Goal: Task Accomplishment & Management: Manage account settings

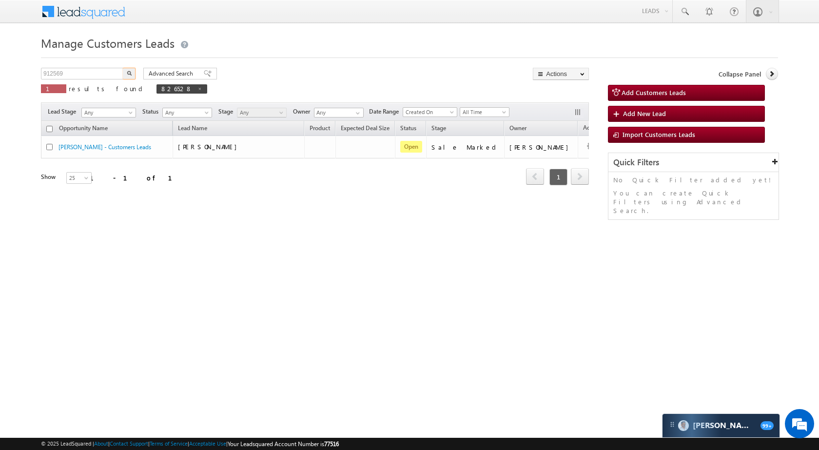
type input "912569"
click at [129, 70] on button "button" at bounding box center [129, 74] width 13 height 12
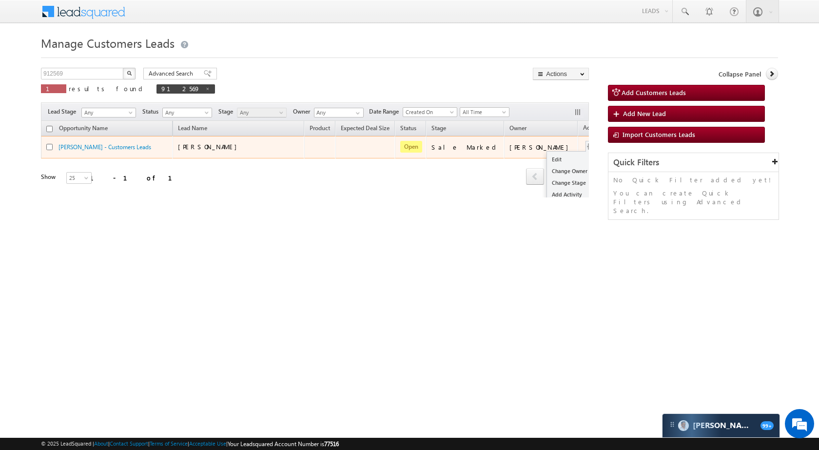
click at [586, 145] on button "button" at bounding box center [591, 147] width 10 height 10
click at [547, 161] on link "Edit" at bounding box center [571, 160] width 49 height 12
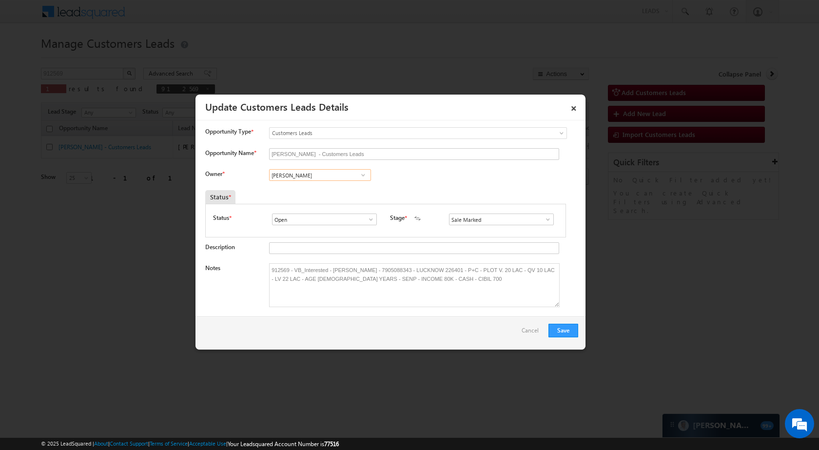
click at [319, 176] on input "[PERSON_NAME]" at bounding box center [320, 175] width 102 height 12
paste input "[PERSON_NAME]"
click at [307, 189] on link "[PERSON_NAME] [PERSON_NAME][EMAIL_ADDRESS][DOMAIN_NAME]" at bounding box center [320, 190] width 102 height 19
type input "[PERSON_NAME]"
click at [551, 334] on button "Save" at bounding box center [563, 331] width 30 height 14
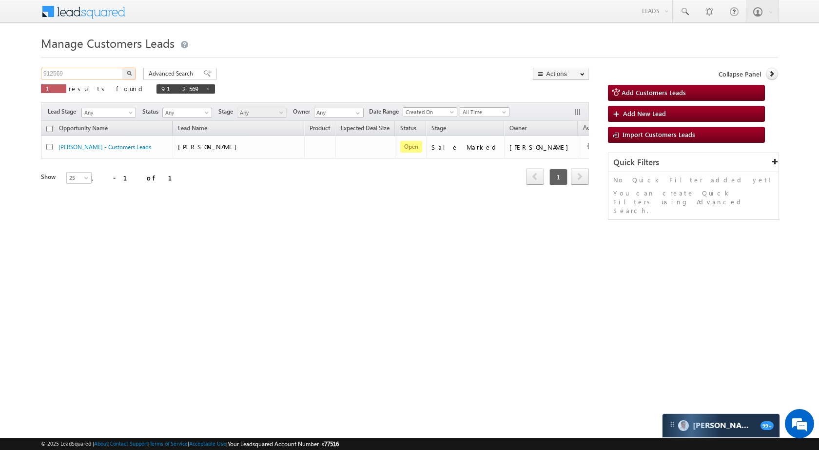
click at [88, 68] on input "912569" at bounding box center [82, 74] width 83 height 12
paste input "724"
type input "912724"
click at [126, 73] on button "button" at bounding box center [129, 74] width 13 height 12
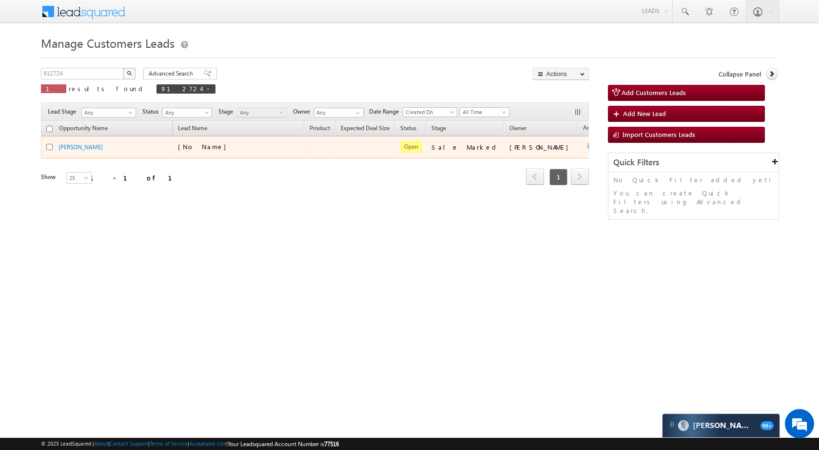
click at [578, 151] on td "Edit Change Owner Change Stage Add Activity Add Task Delete" at bounding box center [598, 147] width 40 height 22
click at [547, 156] on link "Edit" at bounding box center [571, 160] width 49 height 12
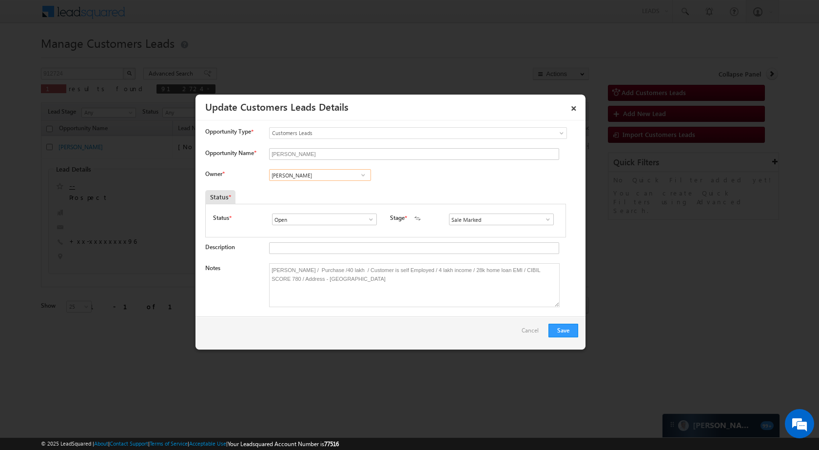
click at [327, 171] on input "[PERSON_NAME]" at bounding box center [320, 175] width 102 height 12
paste input "[PERSON_NAME]"
click at [297, 185] on link "[PERSON_NAME] [PERSON_NAME][EMAIL_ADDRESS][DOMAIN_NAME]" at bounding box center [320, 190] width 102 height 19
type input "[PERSON_NAME]"
click at [562, 329] on button "Save" at bounding box center [563, 331] width 30 height 14
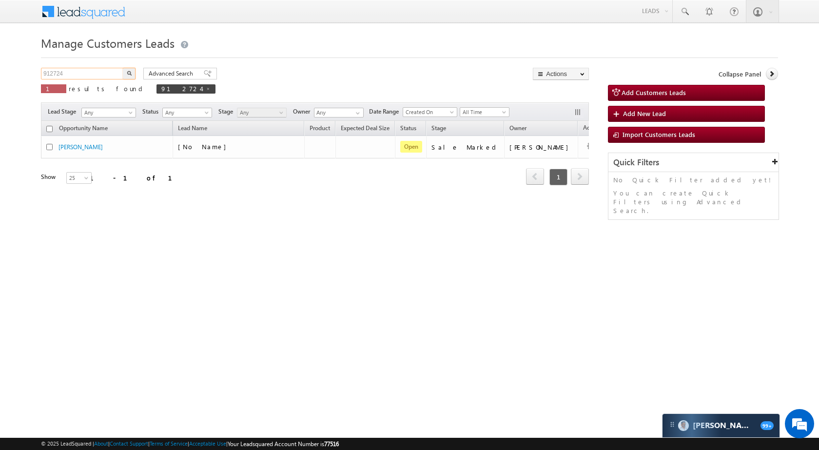
click at [99, 76] on input "912724" at bounding box center [82, 74] width 83 height 12
paste input "897592"
click at [125, 76] on button "button" at bounding box center [129, 74] width 13 height 12
click at [97, 68] on input "897592" at bounding box center [82, 74] width 83 height 12
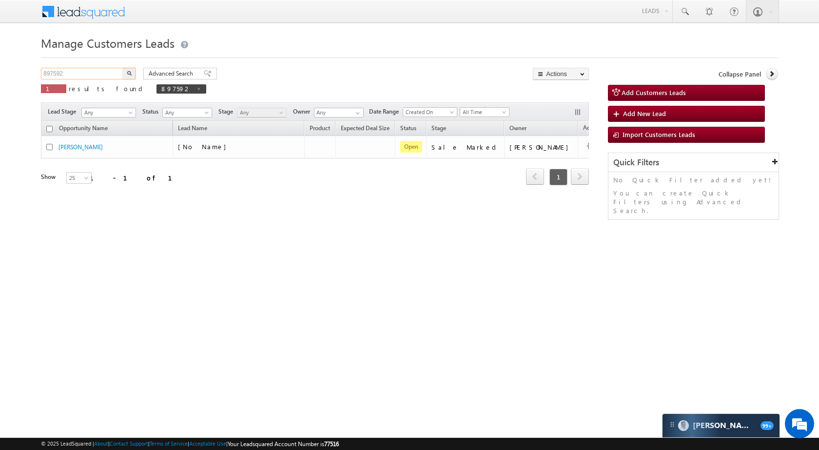
click at [97, 68] on input "897592" at bounding box center [82, 74] width 83 height 12
paste input "911738"
click at [129, 75] on img "button" at bounding box center [129, 73] width 5 height 5
click at [67, 74] on input "911738" at bounding box center [82, 74] width 83 height 12
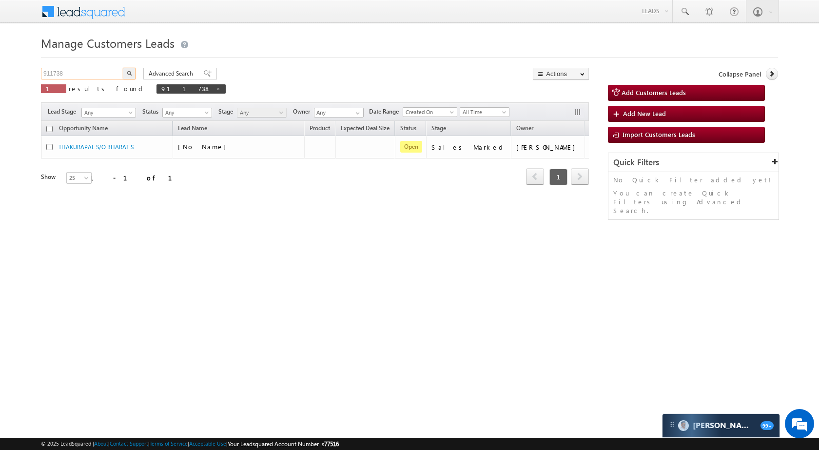
paste input "897570"
click at [128, 74] on img "button" at bounding box center [129, 73] width 5 height 5
click at [94, 69] on input "897570" at bounding box center [82, 74] width 83 height 12
paste input "905762"
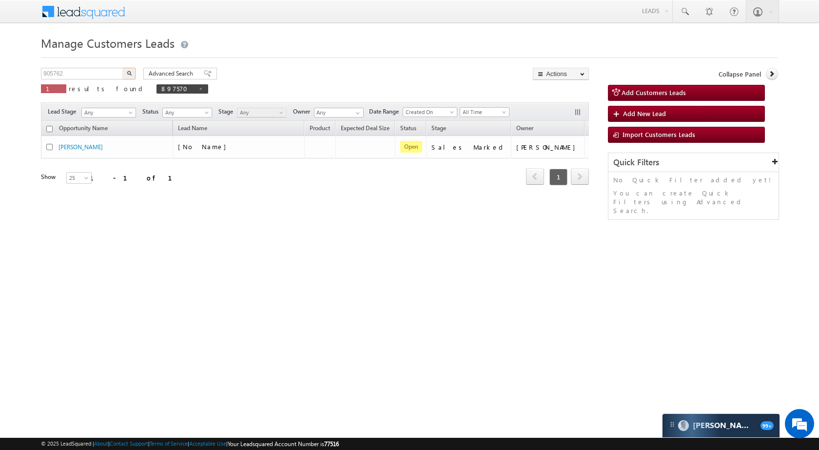
click at [128, 70] on button "button" at bounding box center [129, 74] width 13 height 12
click at [67, 74] on input "905762" at bounding box center [82, 74] width 83 height 12
paste input "8697"
click at [133, 74] on button "button" at bounding box center [129, 74] width 13 height 12
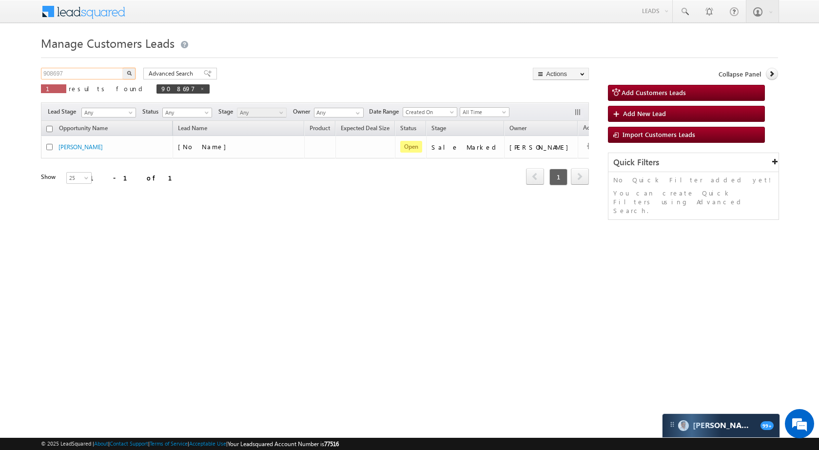
click at [92, 75] on input "908697" at bounding box center [82, 74] width 83 height 12
paste input "12586"
click at [126, 73] on button "button" at bounding box center [129, 74] width 13 height 12
click at [100, 75] on input "912586" at bounding box center [82, 74] width 83 height 12
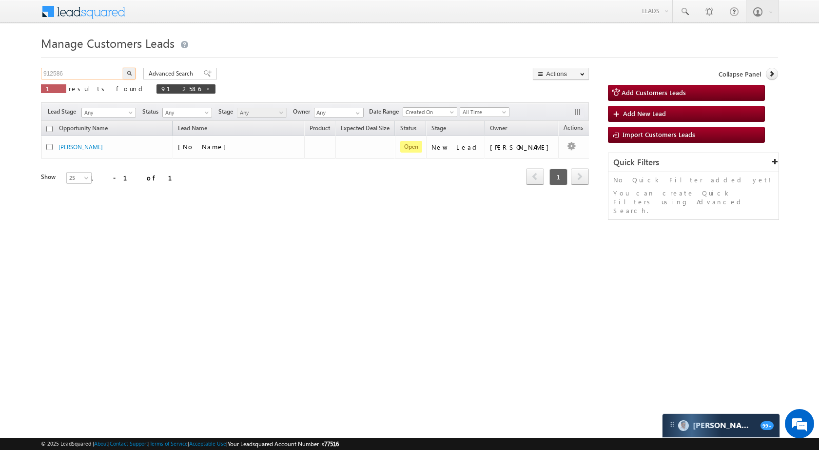
click at [100, 75] on input "912586" at bounding box center [82, 74] width 83 height 12
paste input "882269"
click at [131, 73] on img "button" at bounding box center [129, 73] width 5 height 5
click at [101, 76] on input "882269" at bounding box center [82, 74] width 83 height 12
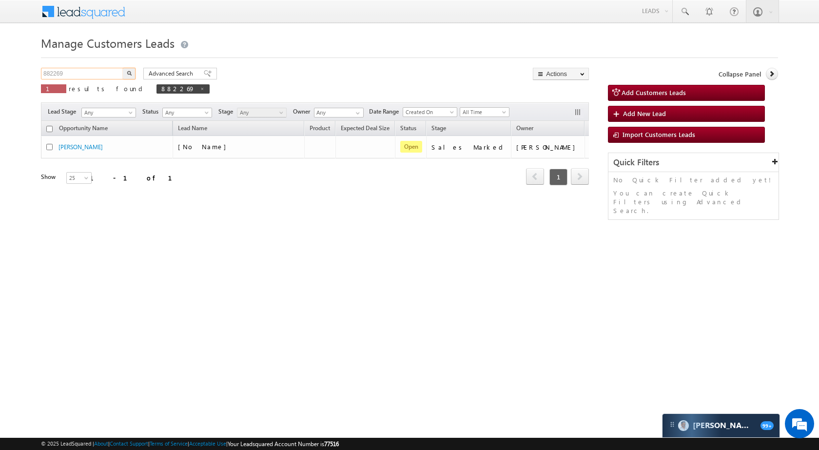
paste input "911662"
click at [133, 74] on button "button" at bounding box center [129, 74] width 13 height 12
click at [57, 72] on input "911662" at bounding box center [82, 74] width 83 height 12
paste input "908"
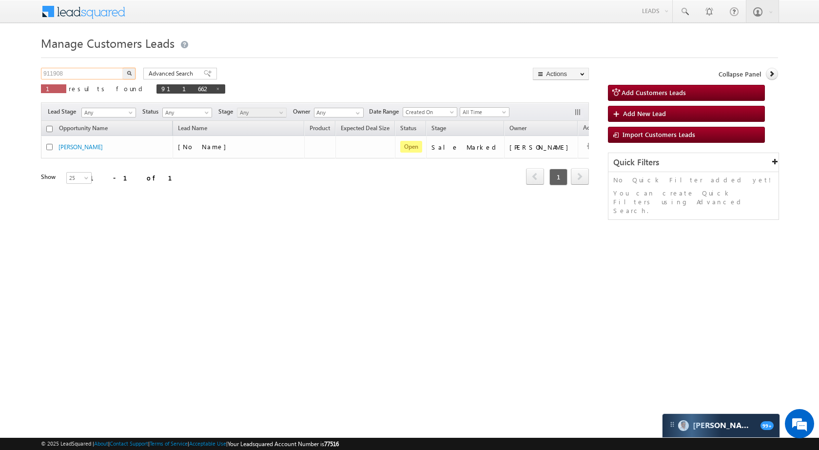
type input "911908"
click at [127, 73] on img "button" at bounding box center [129, 73] width 5 height 5
click at [106, 71] on input "911908" at bounding box center [82, 74] width 83 height 12
paste input "75"
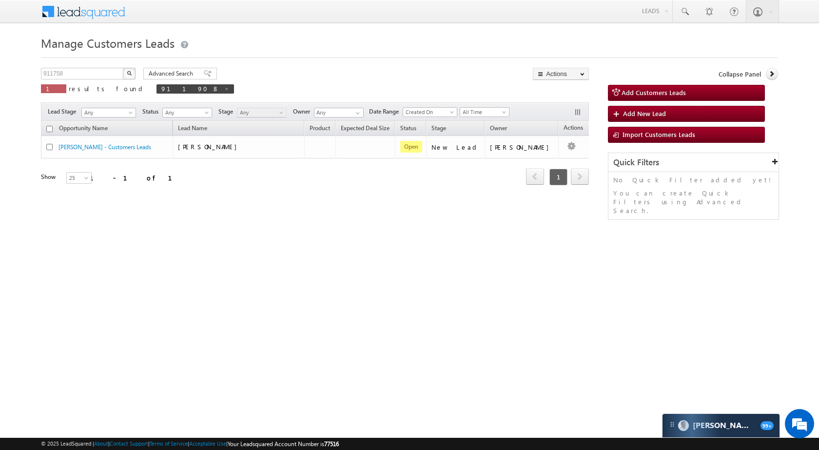
click at [129, 73] on img "button" at bounding box center [129, 73] width 5 height 5
click at [101, 70] on input "911758" at bounding box center [82, 74] width 83 height 12
paste input "2563"
click at [129, 71] on img "button" at bounding box center [129, 73] width 5 height 5
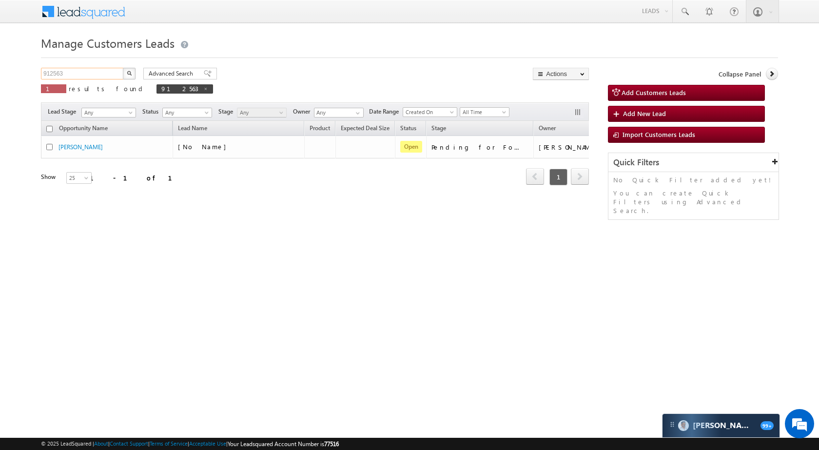
click at [98, 78] on input "912563" at bounding box center [82, 74] width 83 height 12
paste input "1860"
click at [132, 72] on button "button" at bounding box center [129, 74] width 13 height 12
click at [101, 74] on input "911860" at bounding box center [82, 74] width 83 height 12
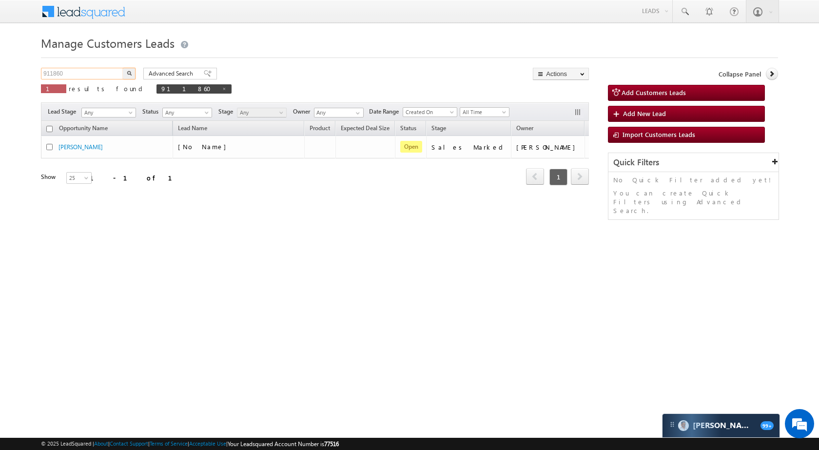
click at [101, 74] on input "911860" at bounding box center [82, 74] width 83 height 12
paste input "783"
click at [132, 77] on button "button" at bounding box center [129, 74] width 13 height 12
click at [102, 73] on input "911783" at bounding box center [82, 74] width 83 height 12
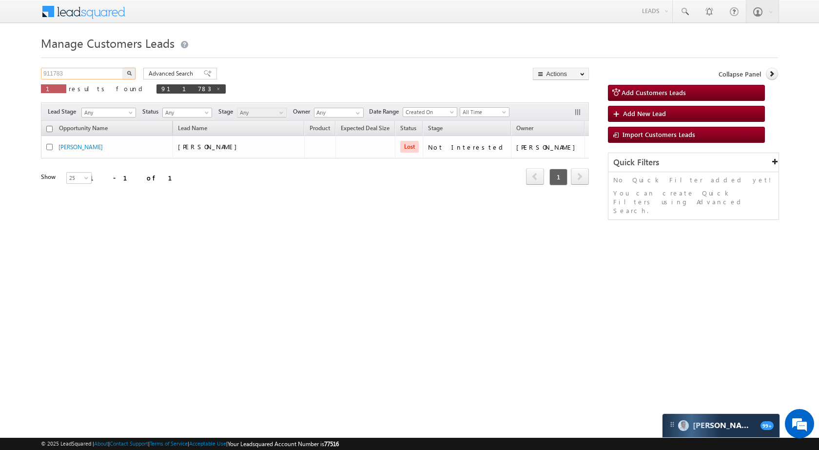
paste input "2154"
type input "912154"
click at [123, 68] on button "button" at bounding box center [129, 74] width 13 height 12
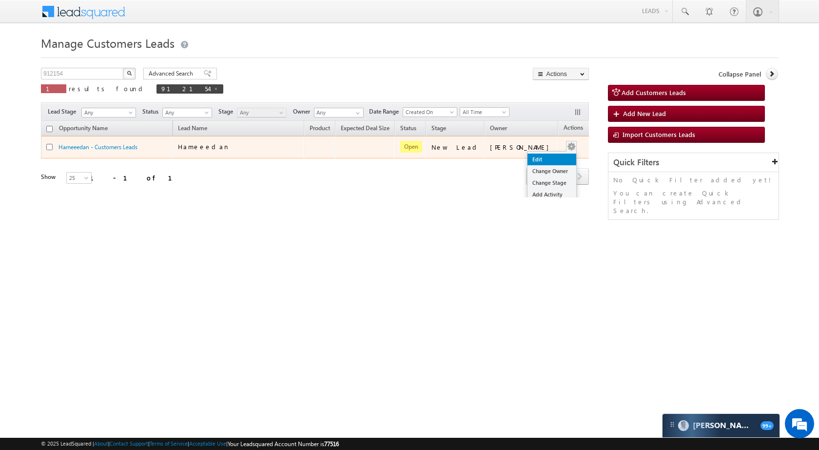
click at [529, 155] on link "Edit" at bounding box center [551, 160] width 49 height 12
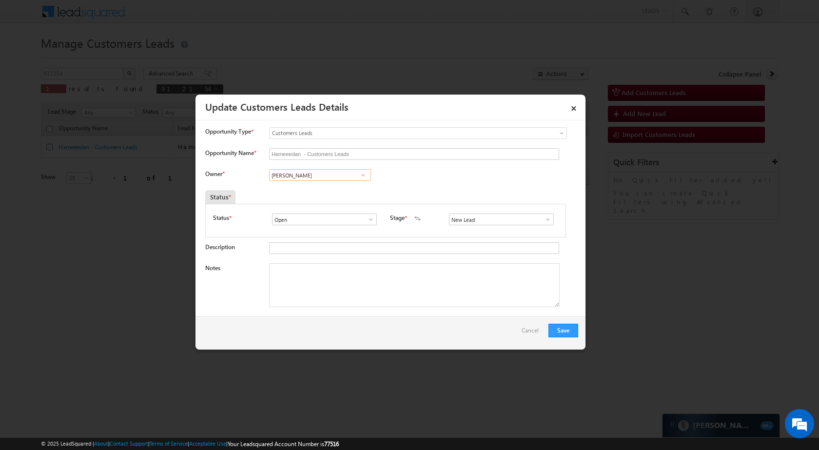
click at [326, 180] on input "[PERSON_NAME]" at bounding box center [320, 175] width 102 height 12
paste input "[PERSON_NAME]"
click at [315, 195] on span "[EMAIL_ADDRESS][DOMAIN_NAME]" at bounding box center [317, 194] width 88 height 7
type input "[PERSON_NAME]"
click at [543, 217] on span at bounding box center [548, 219] width 10 height 8
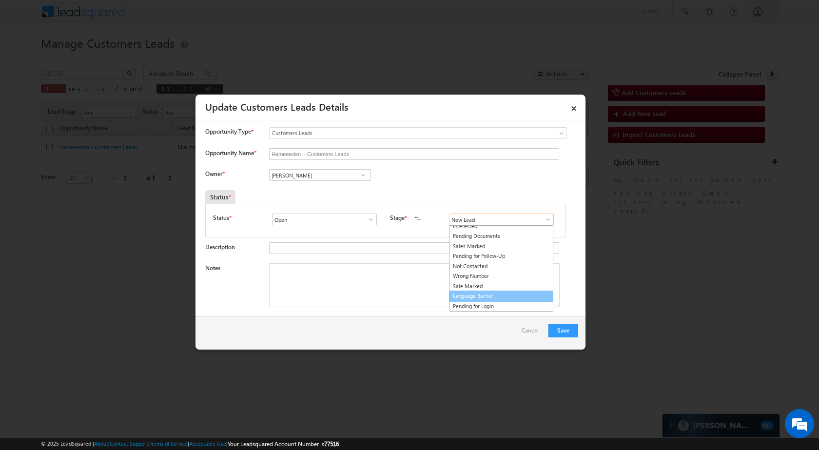
scroll to position [15, 0]
click at [501, 287] on link "Sale Marked" at bounding box center [501, 286] width 104 height 11
type input "Sale Marked"
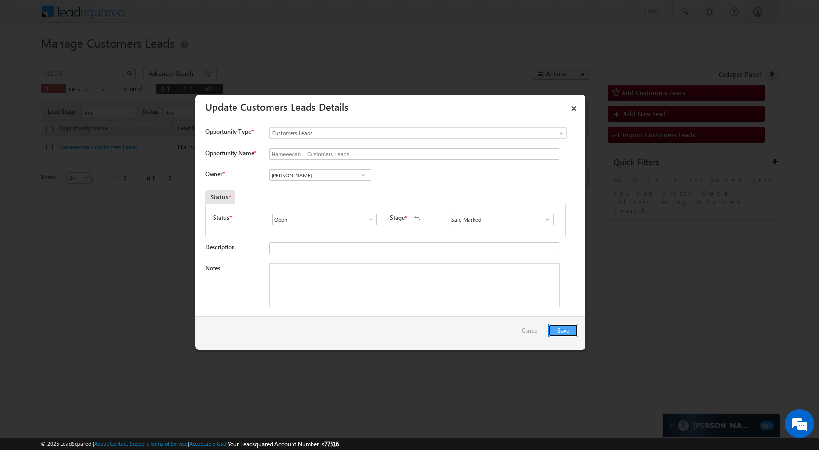
click at [560, 329] on button "Save" at bounding box center [563, 331] width 30 height 14
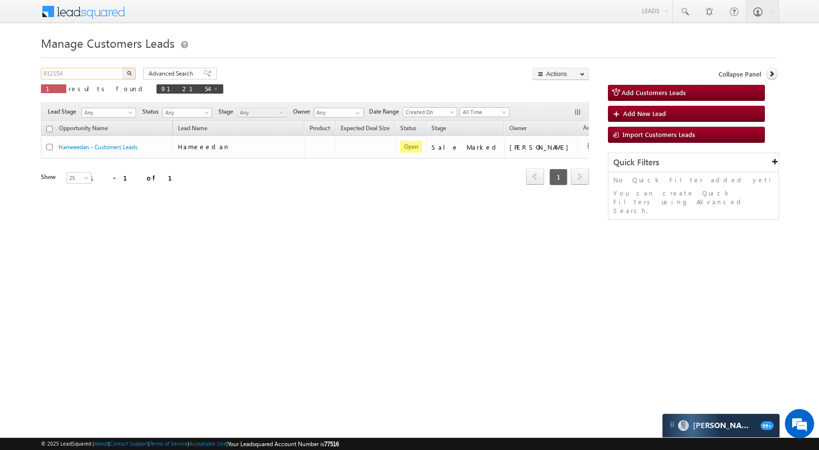
click at [115, 74] on input "912154" at bounding box center [82, 74] width 83 height 12
paste input "04459"
type input "904459"
